Goal: Find specific page/section: Find specific page/section

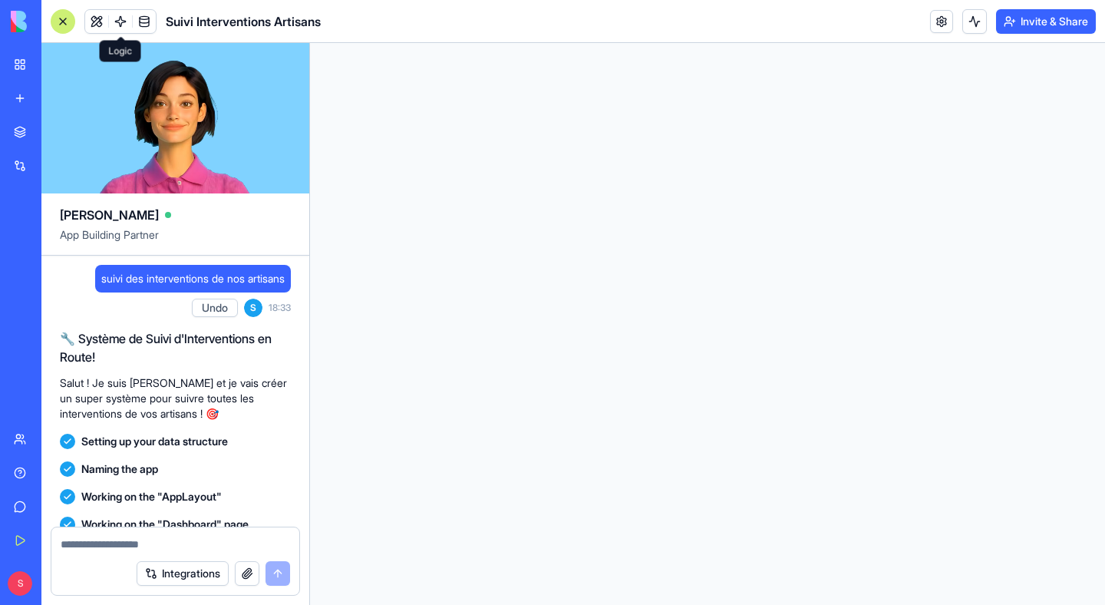
click at [104, 27] on span at bounding box center [120, 21] width 43 height 43
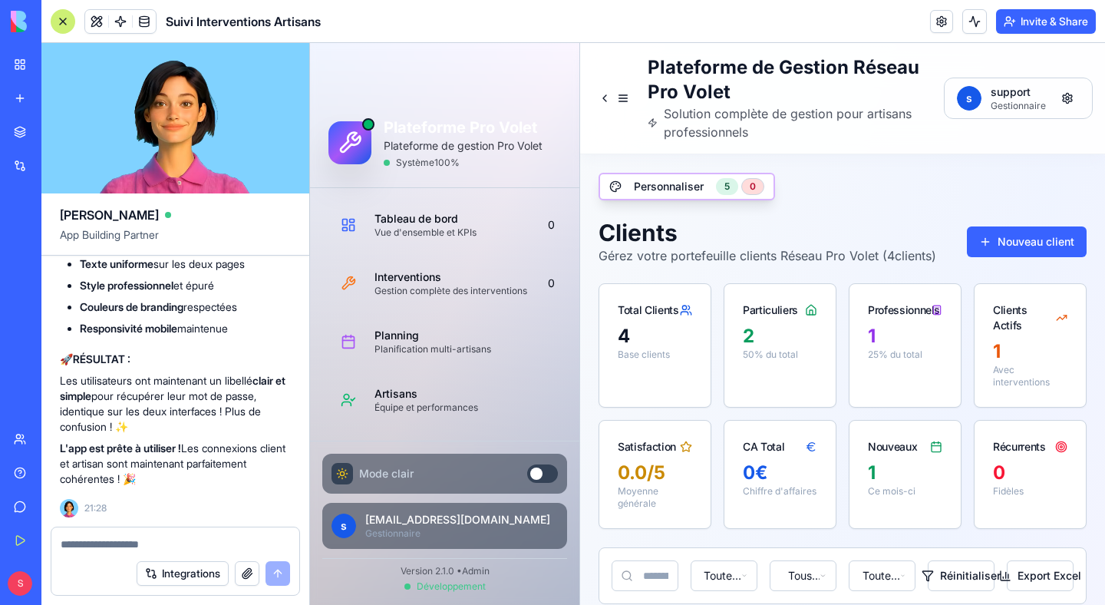
click at [100, 26] on span at bounding box center [120, 21] width 43 height 43
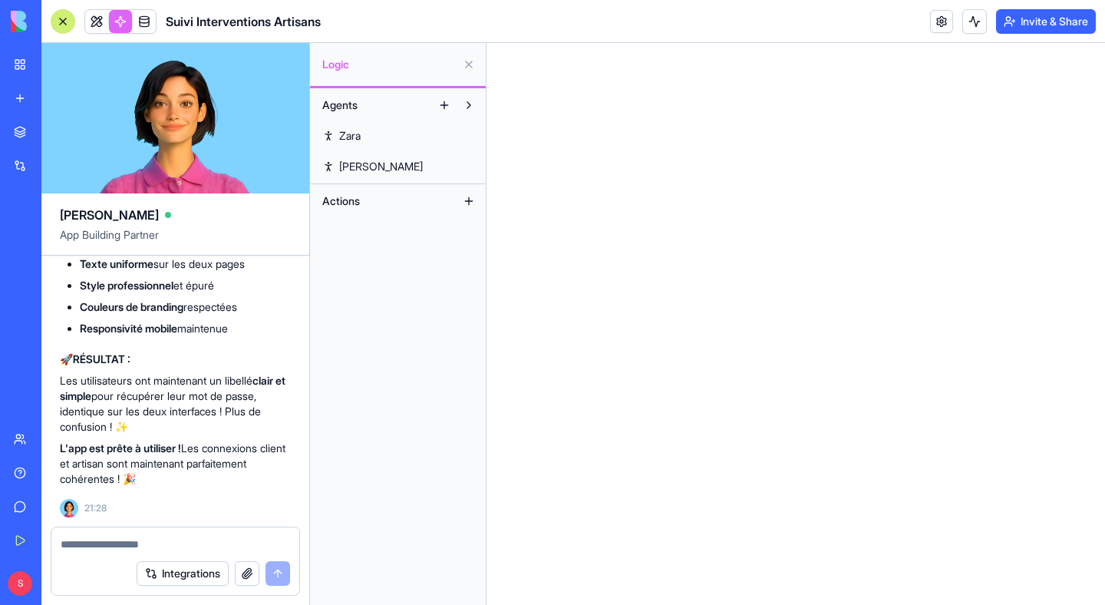
click at [94, 25] on link at bounding box center [96, 21] width 23 height 23
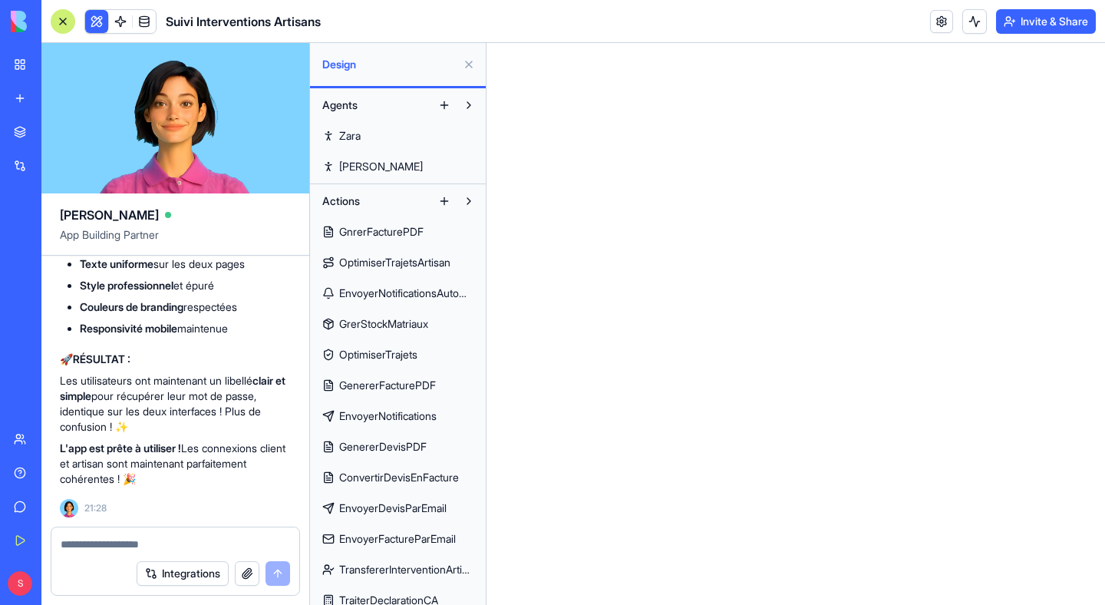
click at [470, 62] on button at bounding box center [469, 64] width 25 height 25
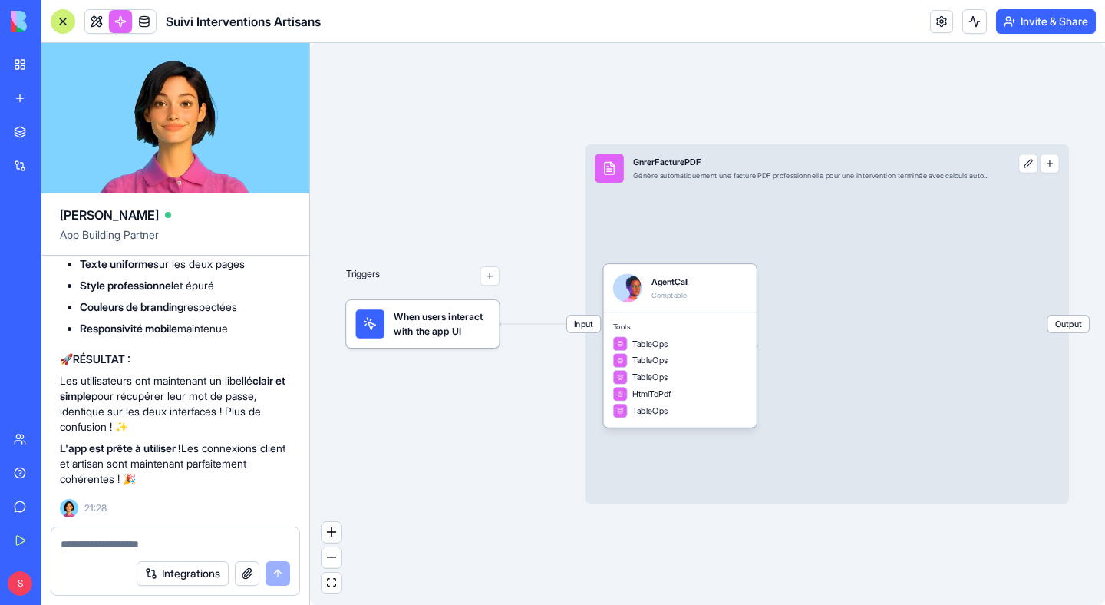
click at [104, 25] on link at bounding box center [96, 21] width 23 height 23
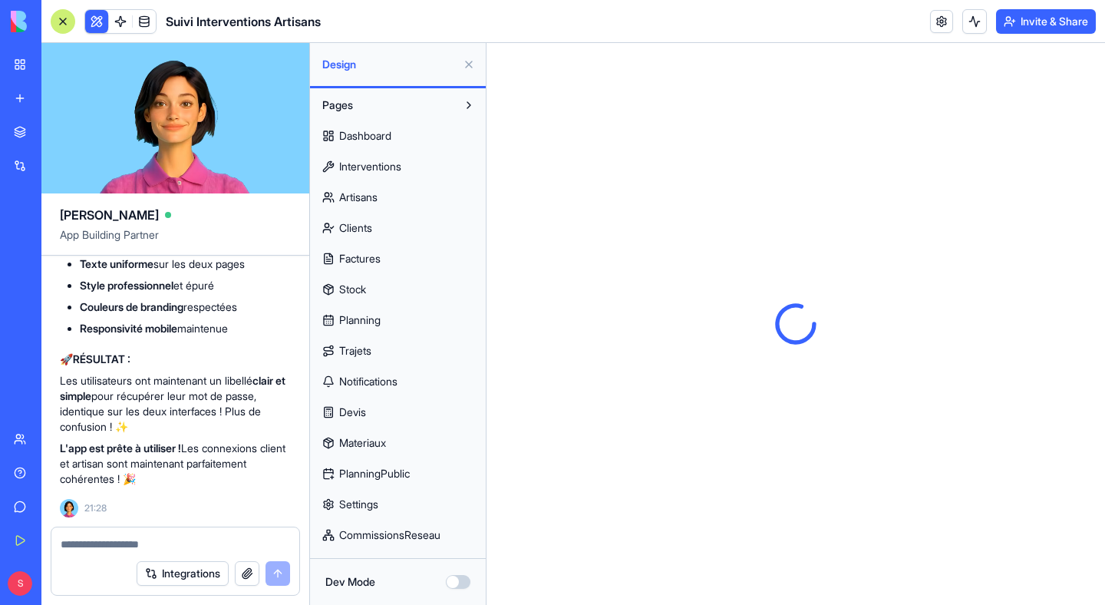
scroll to position [577, 0]
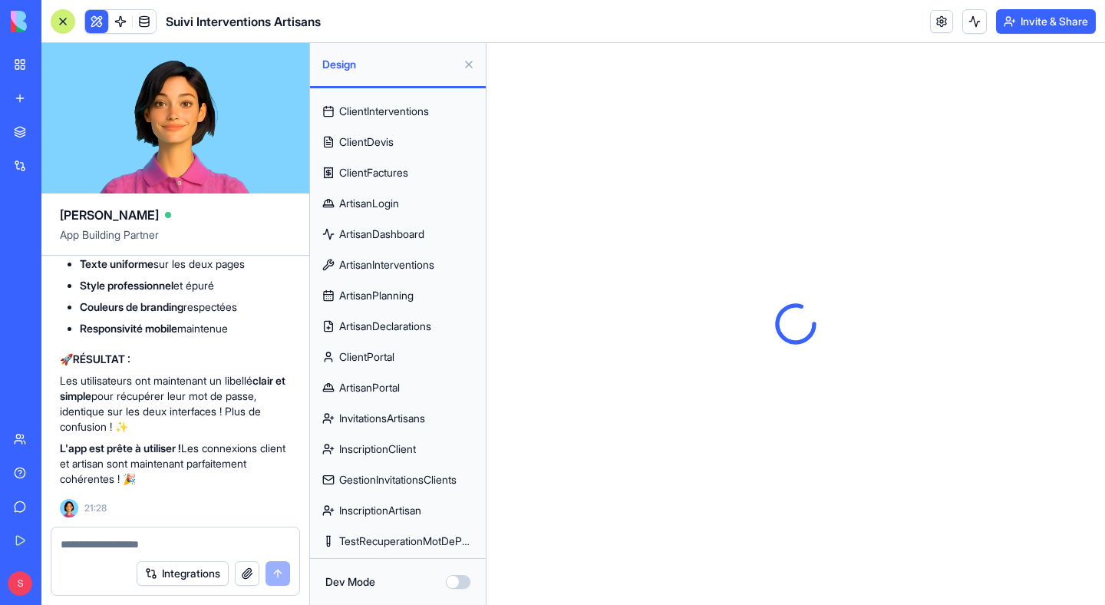
click at [390, 509] on span "InscriptionArtisan" at bounding box center [380, 510] width 82 height 15
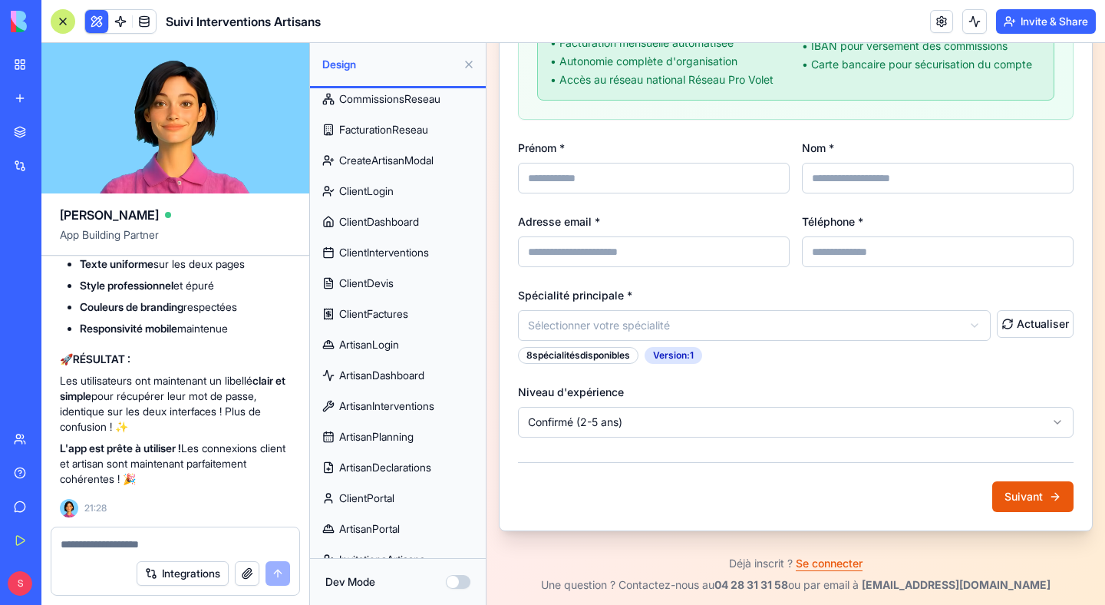
scroll to position [437, 0]
click at [393, 345] on span "ArtisanLogin" at bounding box center [369, 343] width 60 height 15
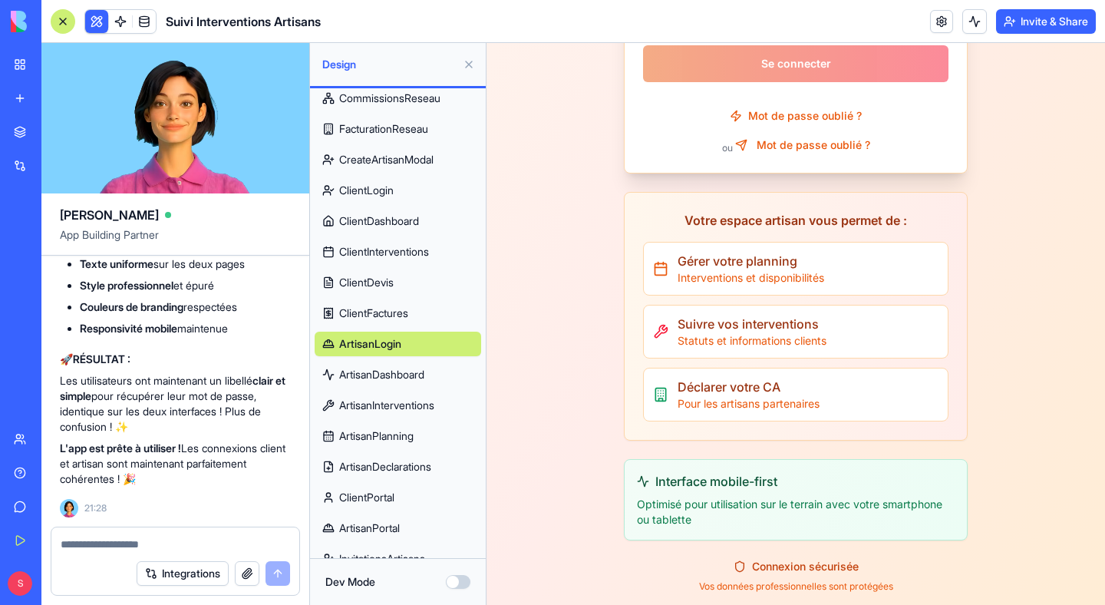
scroll to position [521, 0]
click at [372, 341] on span "ArtisanLogin" at bounding box center [370, 343] width 62 height 15
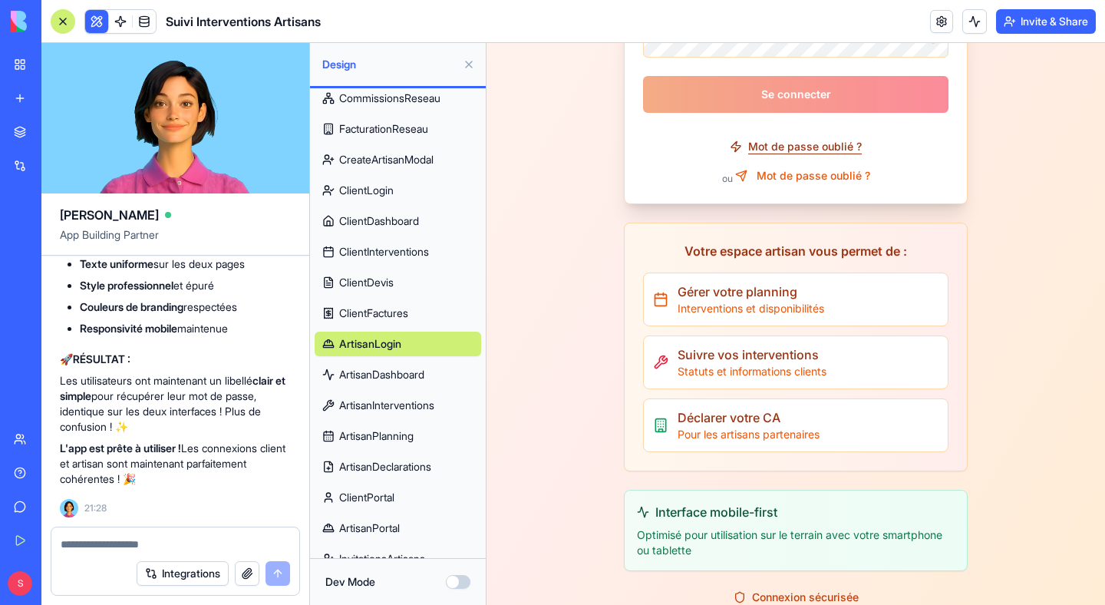
click at [790, 147] on button "Mot de passe oublié ?" at bounding box center [796, 146] width 157 height 31
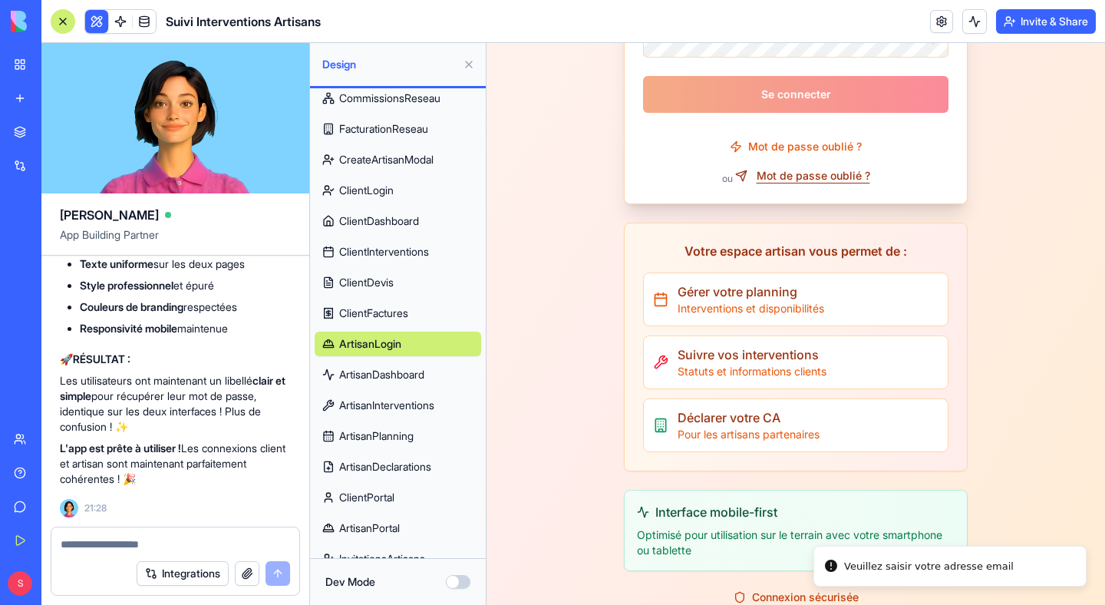
click at [791, 173] on button "Mot de passe oublié ?" at bounding box center [802, 175] width 135 height 15
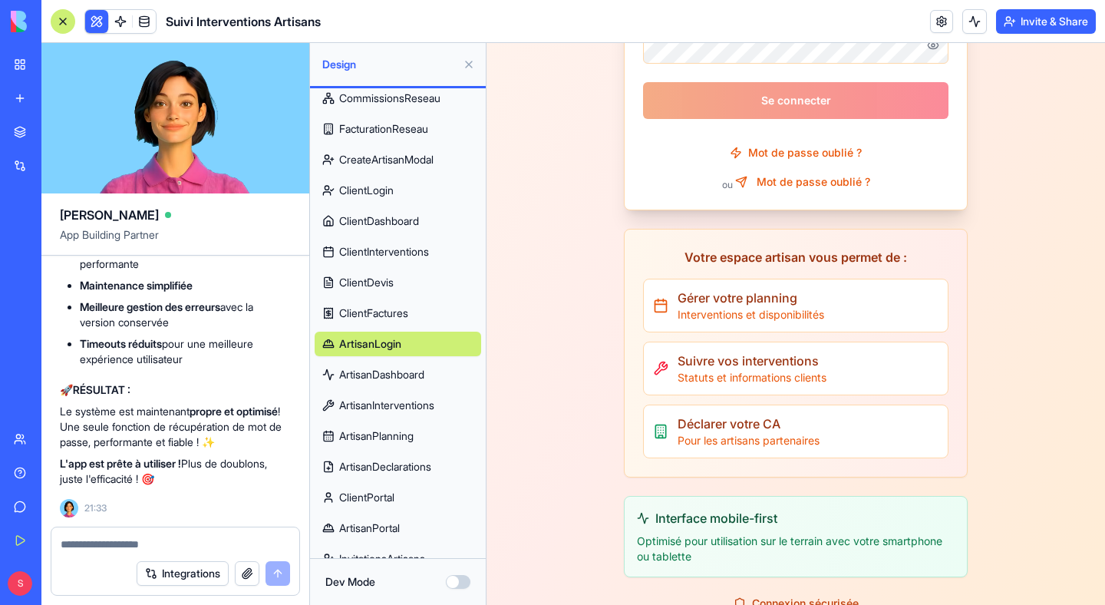
scroll to position [468, 0]
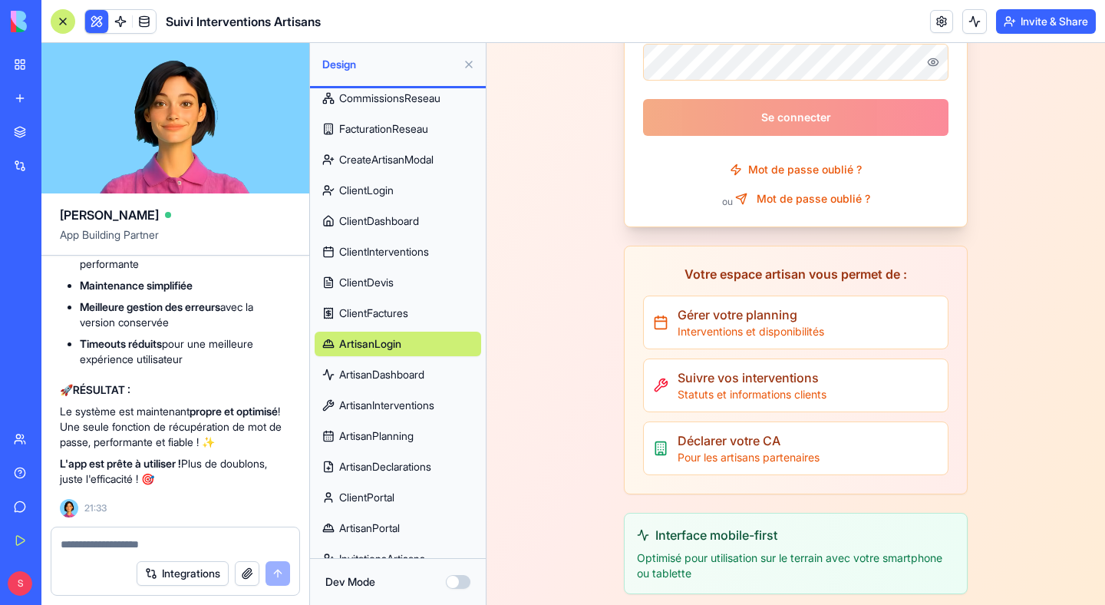
click at [392, 375] on span "ArtisanDashboard" at bounding box center [381, 374] width 85 height 15
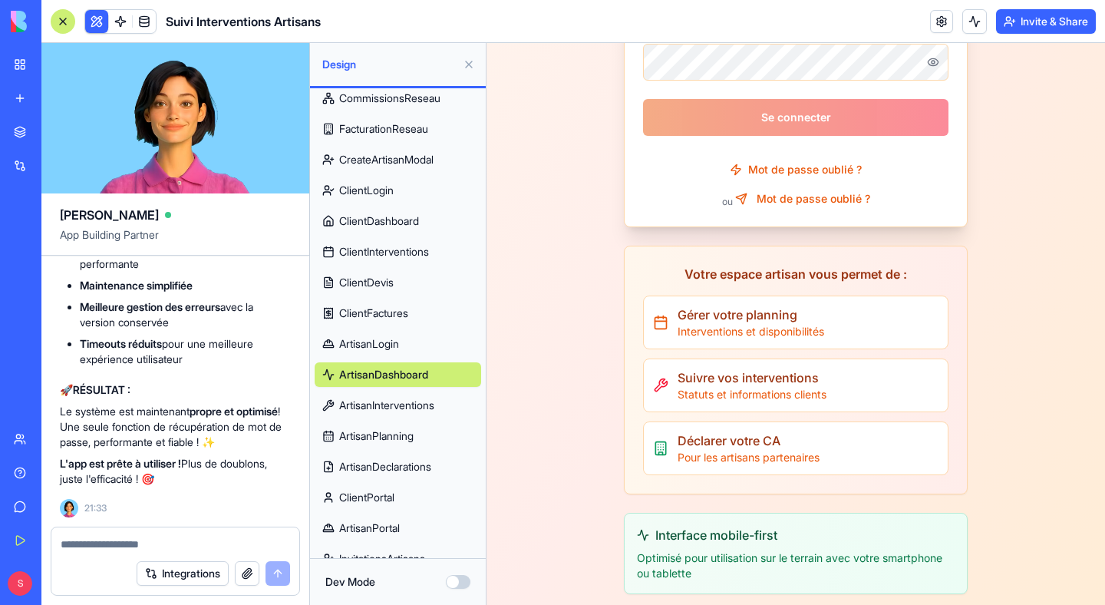
click at [393, 344] on span "ArtisanLogin" at bounding box center [369, 343] width 60 height 15
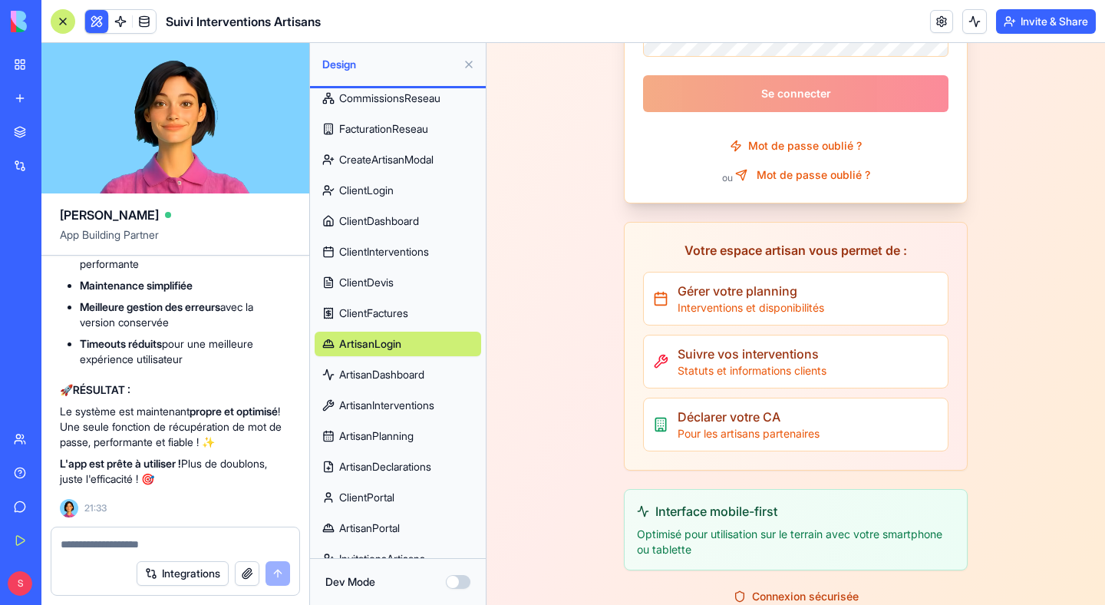
scroll to position [445694, 0]
click at [114, 543] on textarea at bounding box center [176, 544] width 230 height 15
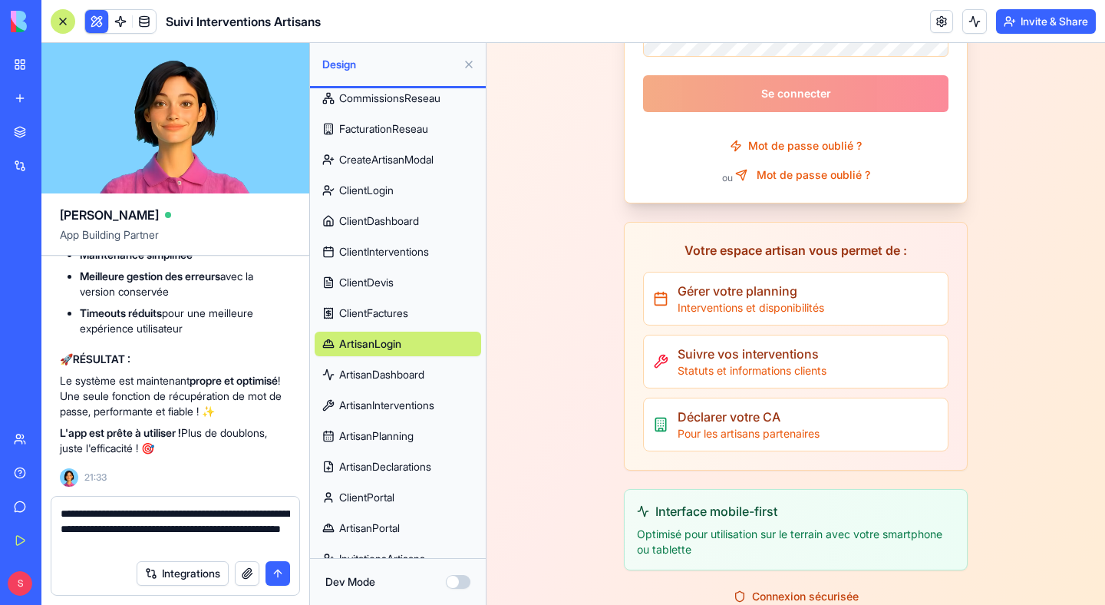
type textarea "**********"
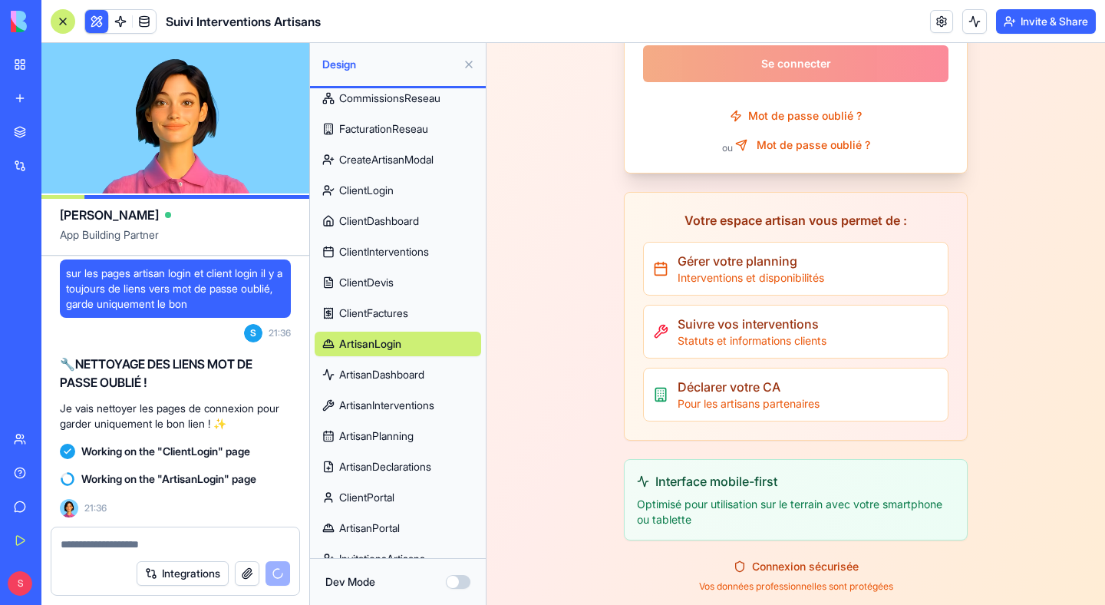
scroll to position [521, 0]
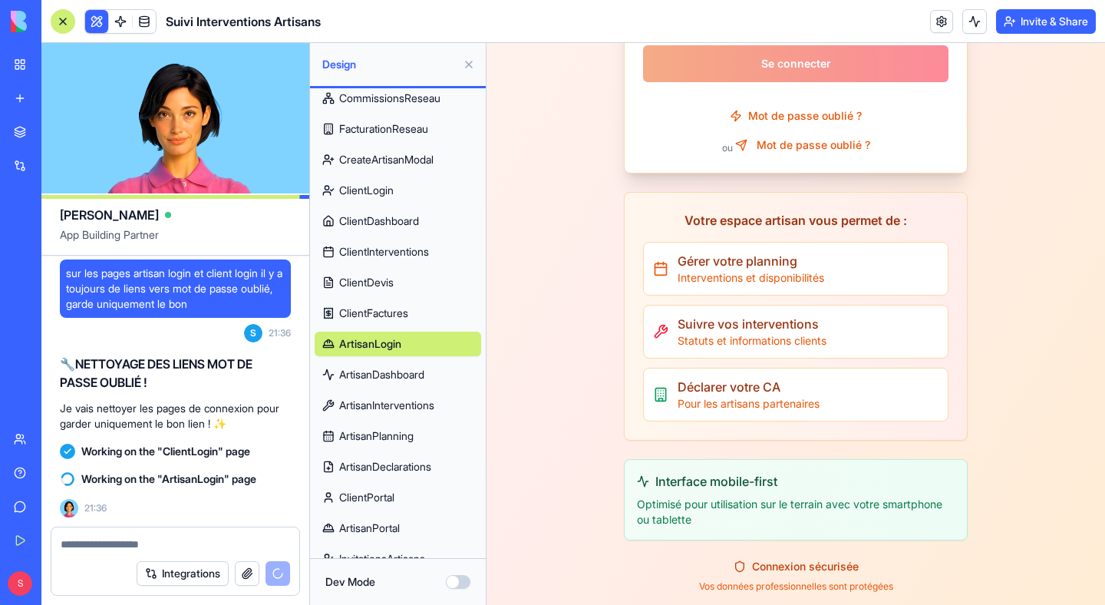
click at [392, 319] on span "ClientFactures" at bounding box center [373, 313] width 69 height 15
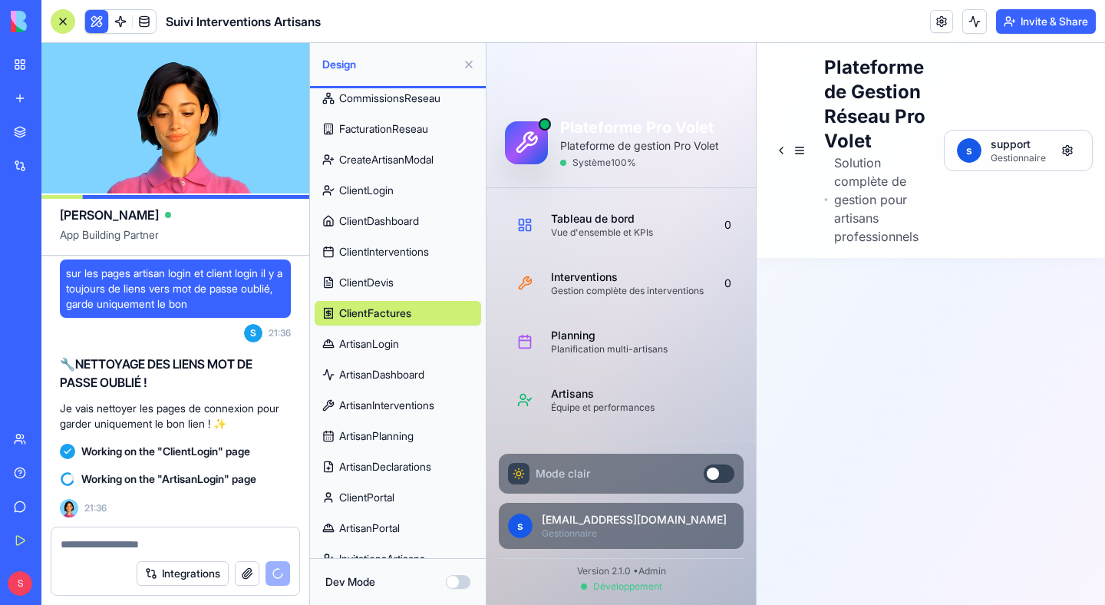
scroll to position [522, 0]
